Goal: Purchase product/service

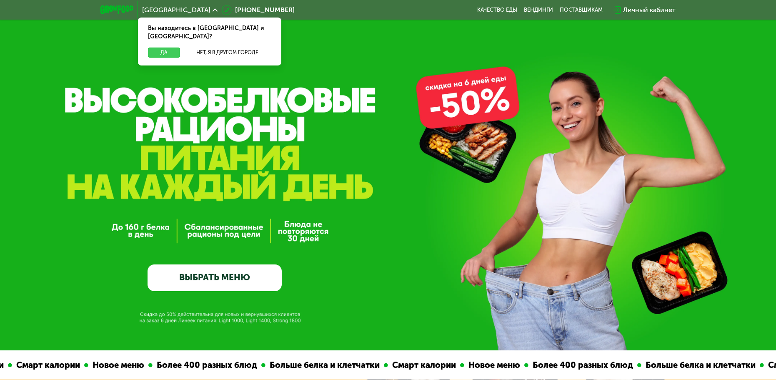
click at [159, 48] on button "Да" at bounding box center [164, 53] width 32 height 10
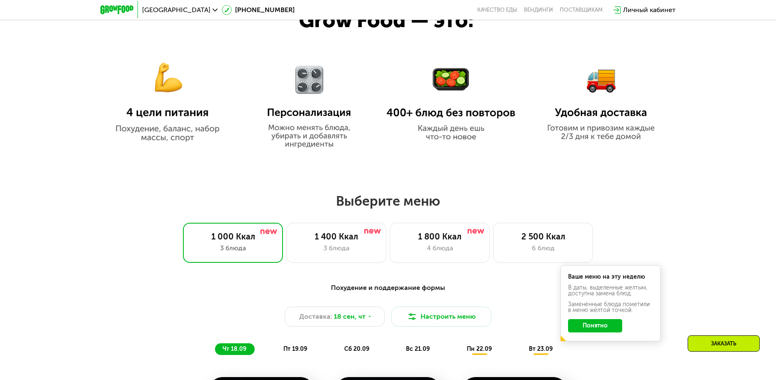
scroll to position [542, 0]
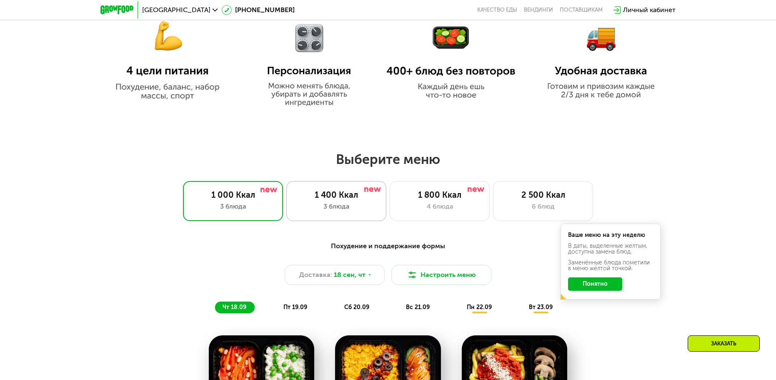
click at [342, 200] on div "1 400 Ккал" at bounding box center [336, 195] width 83 height 10
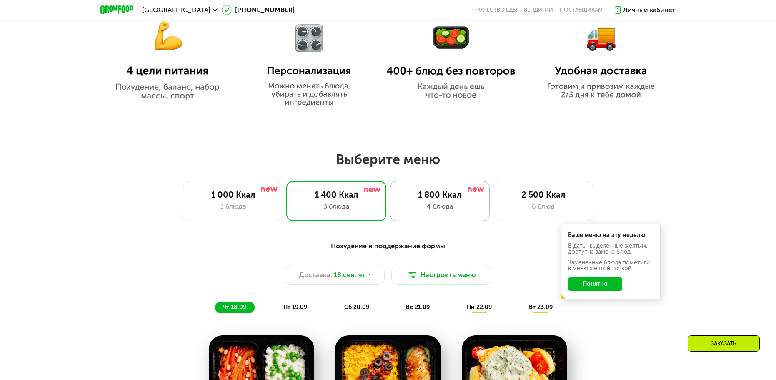
click at [457, 211] on div "4 блюда" at bounding box center [440, 206] width 83 height 10
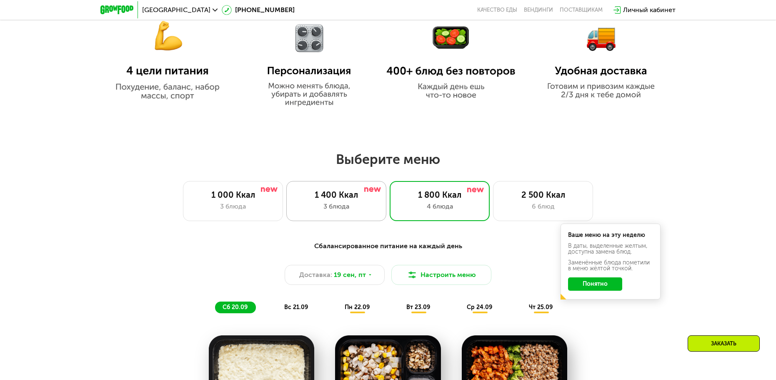
click at [351, 195] on div "1 400 Ккал" at bounding box center [336, 195] width 83 height 10
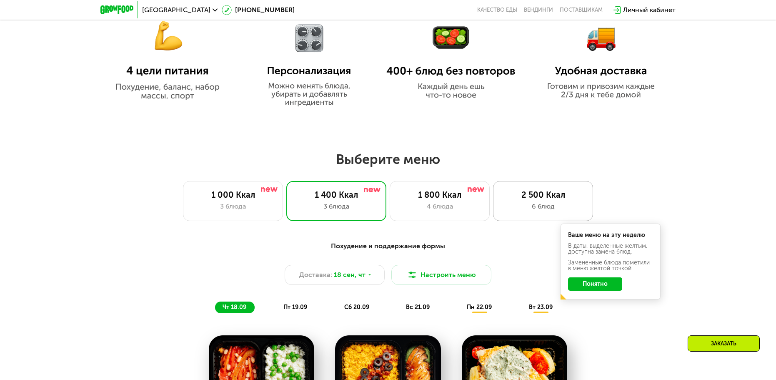
scroll to position [709, 0]
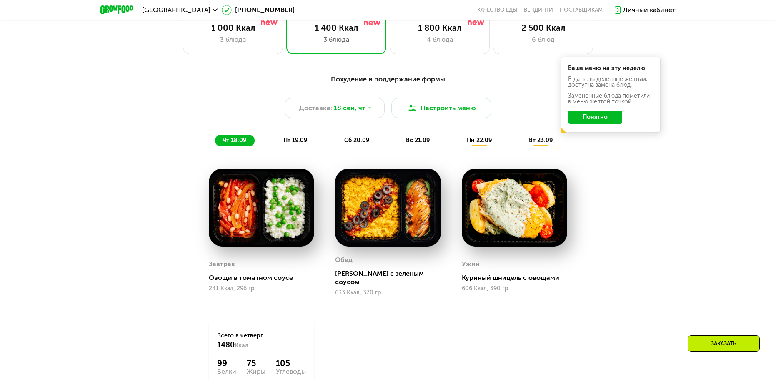
click at [289, 141] on span "пт 19.09" at bounding box center [296, 140] width 24 height 7
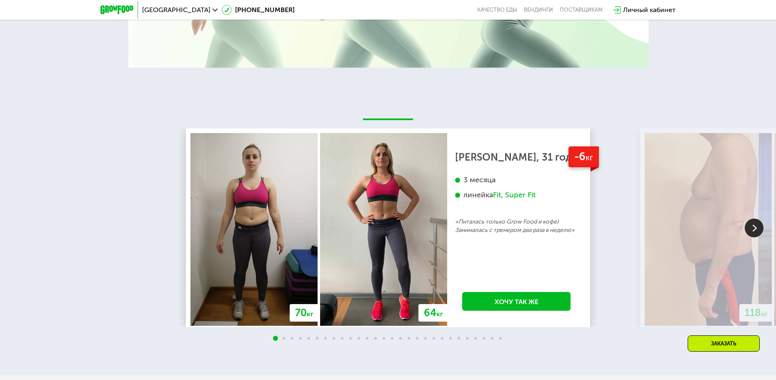
scroll to position [1793, 0]
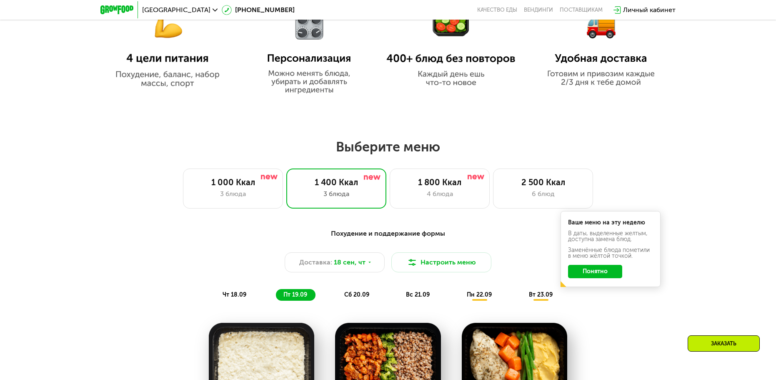
scroll to position [673, 0]
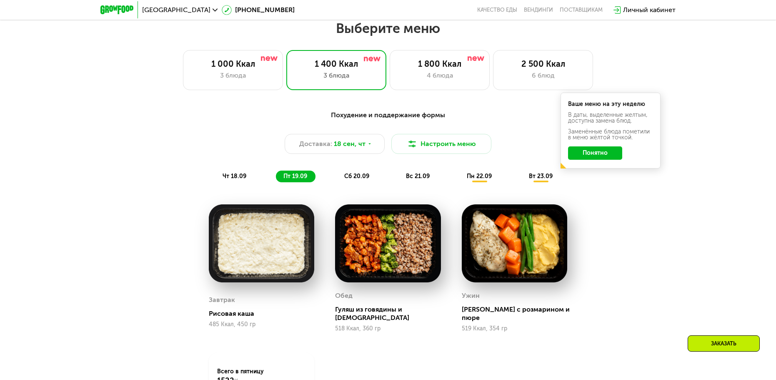
click at [354, 178] on span "сб 20.09" at bounding box center [356, 176] width 25 height 7
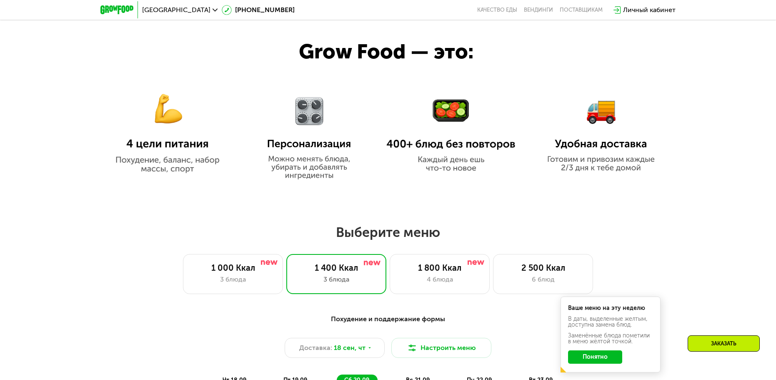
scroll to position [590, 0]
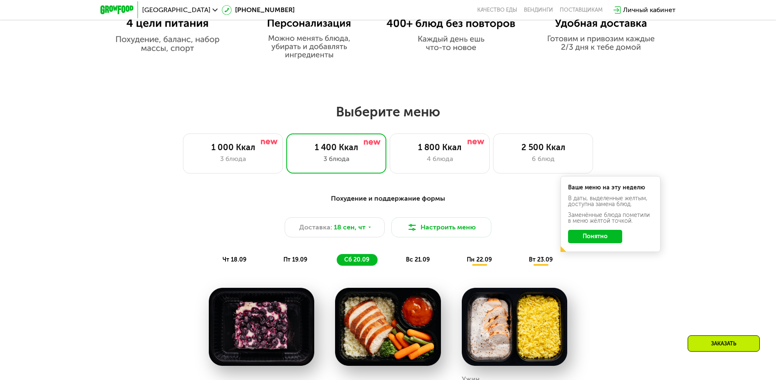
click at [563, 134] on div "Выберите меню 1 000 Ккал 3 блюда 1 400 Ккал 3 блюда 1 800 Ккал 4 блюда 2 500 Кк…" at bounding box center [388, 138] width 776 height 70
click at [552, 152] on div "2 500 Ккал" at bounding box center [543, 147] width 83 height 10
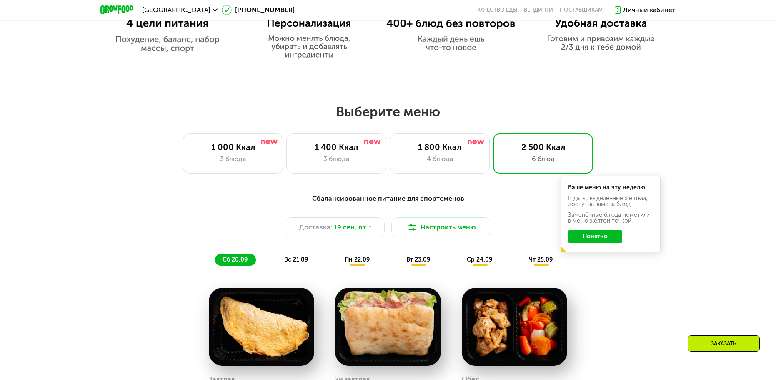
scroll to position [631, 0]
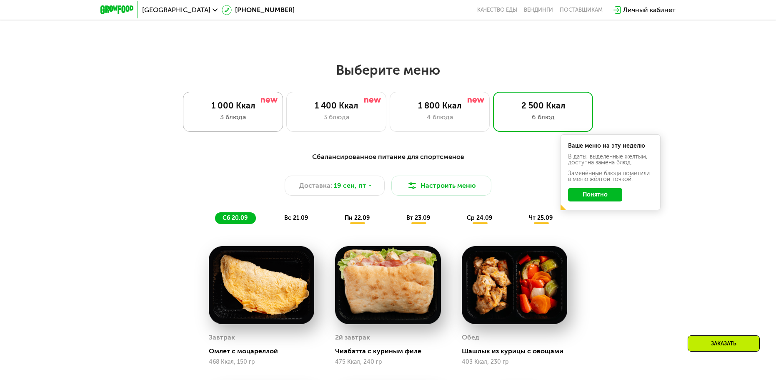
click at [213, 108] on div "1 000 Ккал" at bounding box center [233, 105] width 83 height 10
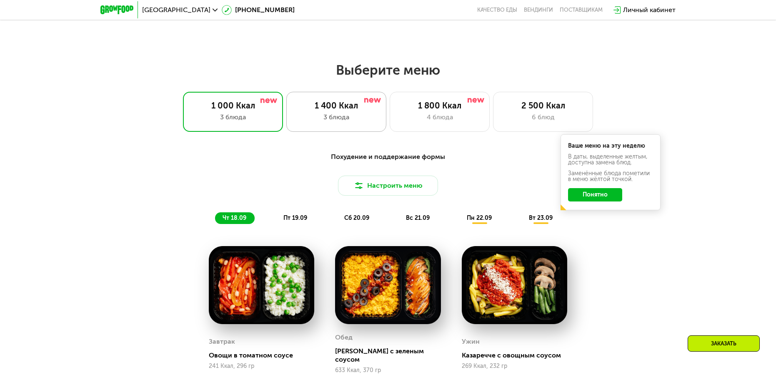
click at [363, 101] on div "1 400 Ккал 3 блюда" at bounding box center [336, 112] width 100 height 40
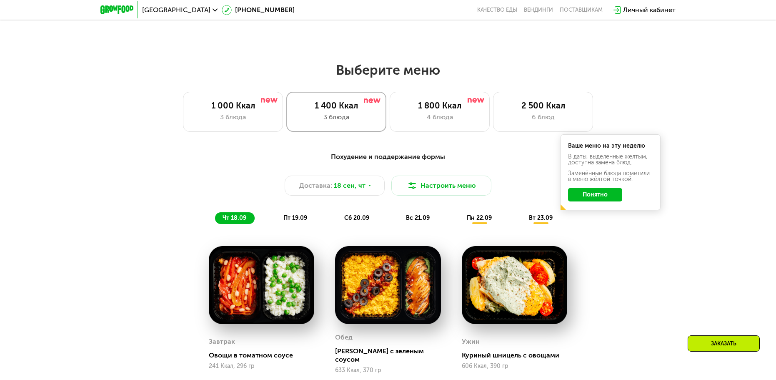
click at [365, 103] on img at bounding box center [372, 100] width 17 height 5
